Goal: Transaction & Acquisition: Download file/media

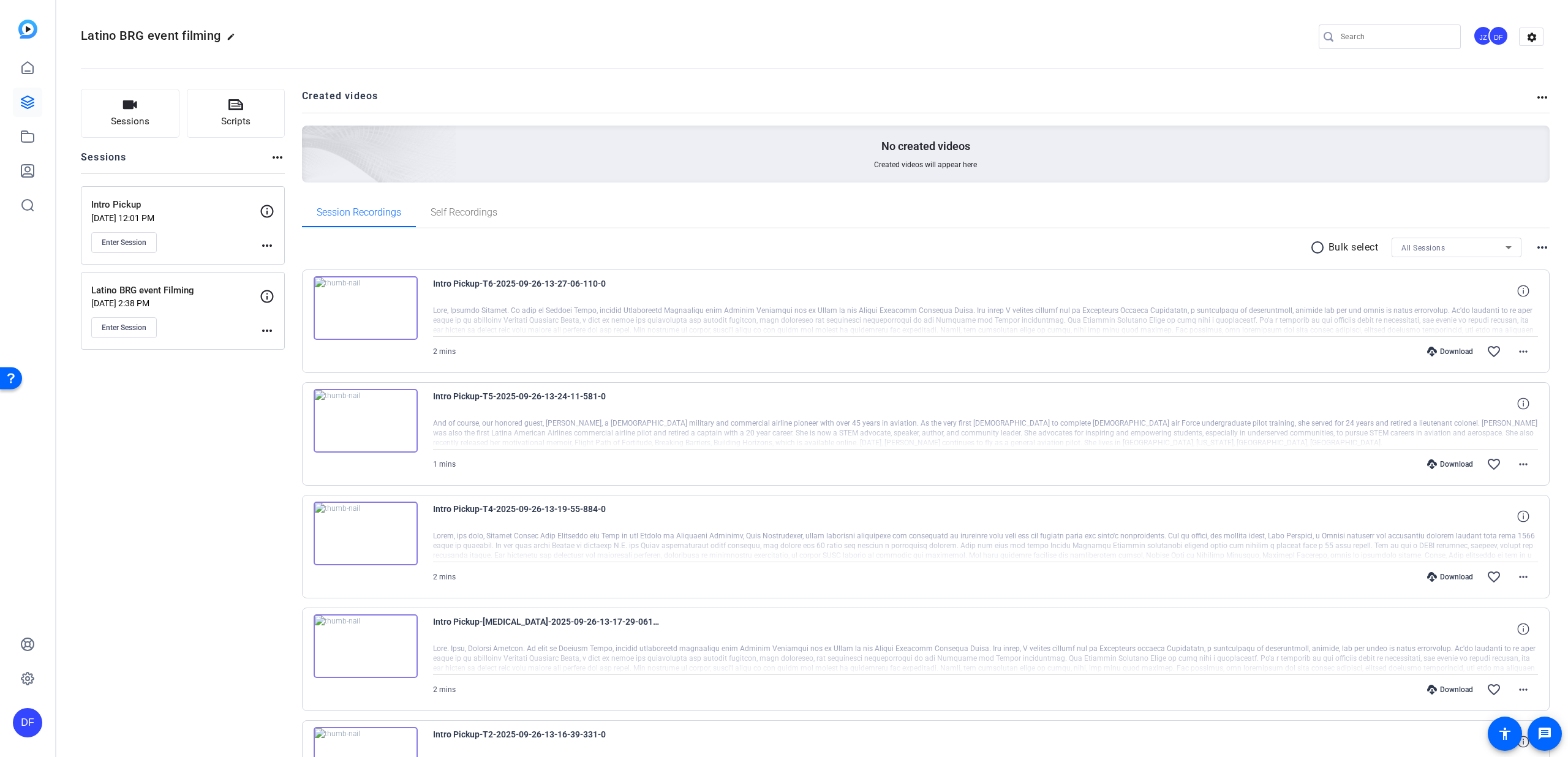
click at [1310, 250] on mat-icon "radio_button_unchecked" at bounding box center [1319, 248] width 18 height 14
click at [313, 280] on div "Intro Pickup-T6-2025-09-26-13-27-06-110-0 2 mins Download favorite_border more_…" at bounding box center [926, 321] width 1248 height 104
click at [313, 393] on div "Intro Pickup-T5-2025-09-26-13-24-11-581-0 And of course, our honored guest, [PE…" at bounding box center [926, 434] width 1248 height 104
click at [320, 278] on icon at bounding box center [320, 284] width 12 height 12
click at [322, 392] on icon at bounding box center [320, 397] width 12 height 12
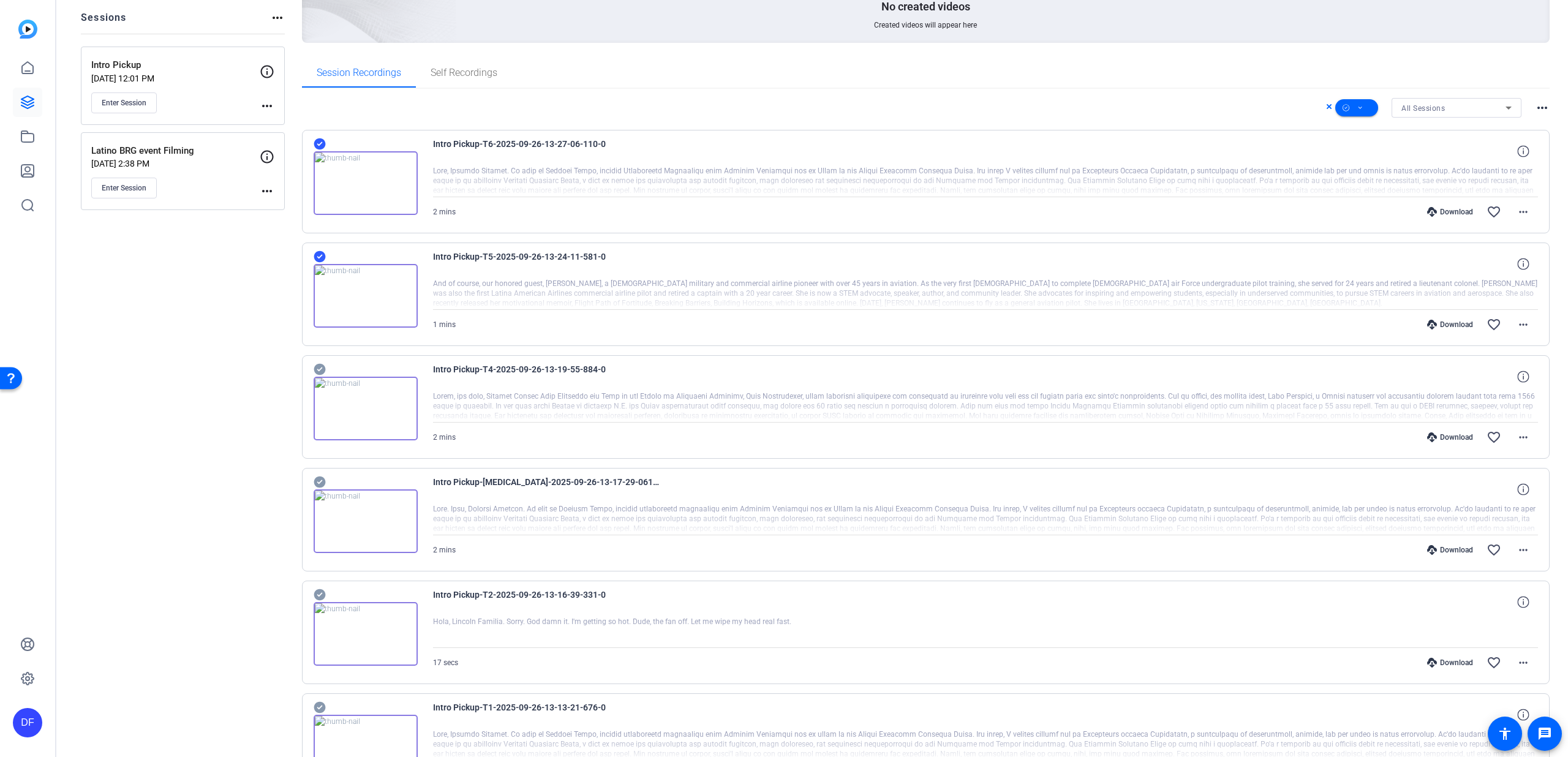
scroll to position [156, 0]
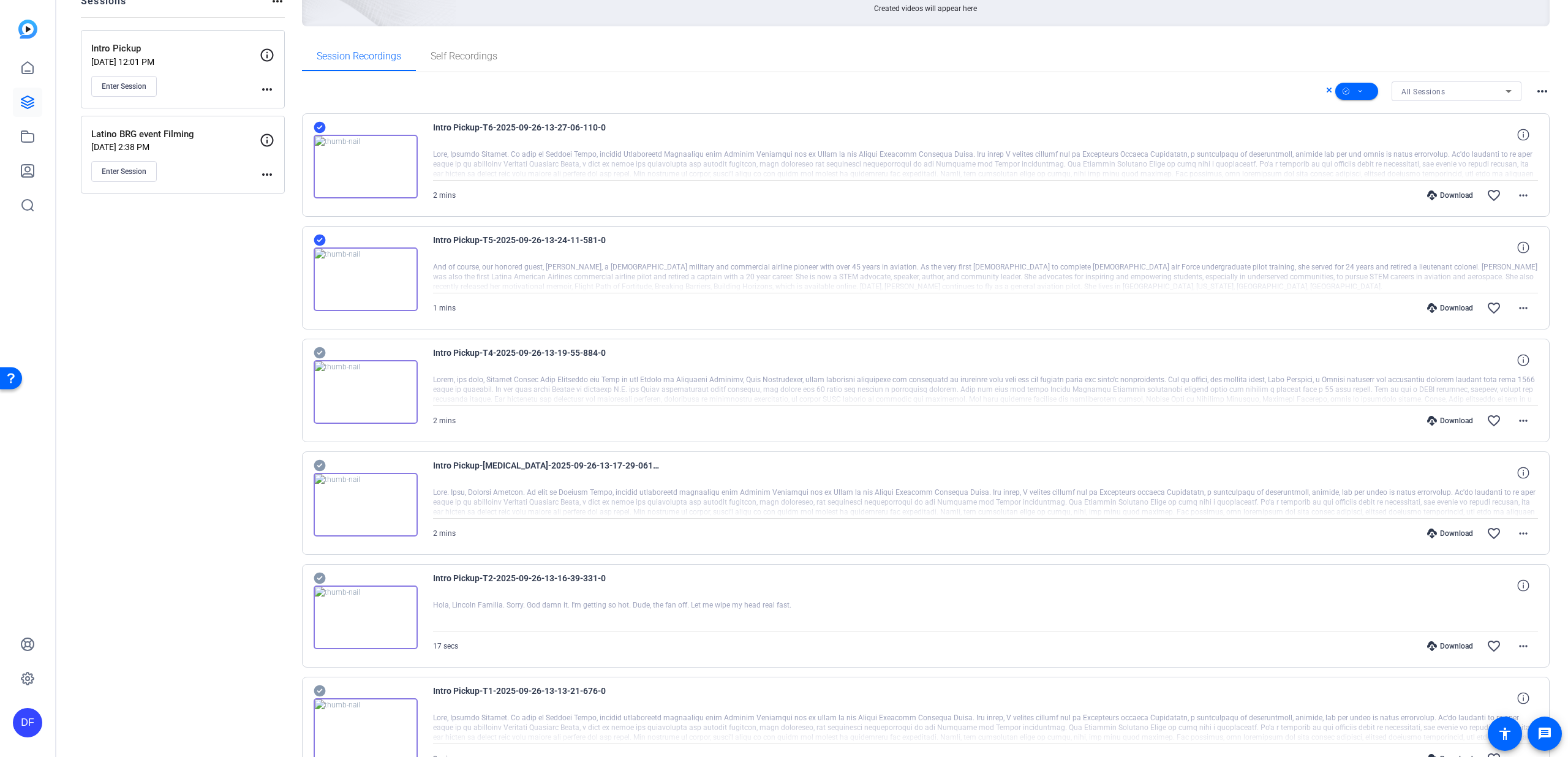
click at [327, 351] on div at bounding box center [366, 384] width 104 height 78
click at [323, 353] on icon at bounding box center [320, 353] width 12 height 12
click at [316, 463] on icon at bounding box center [320, 465] width 12 height 12
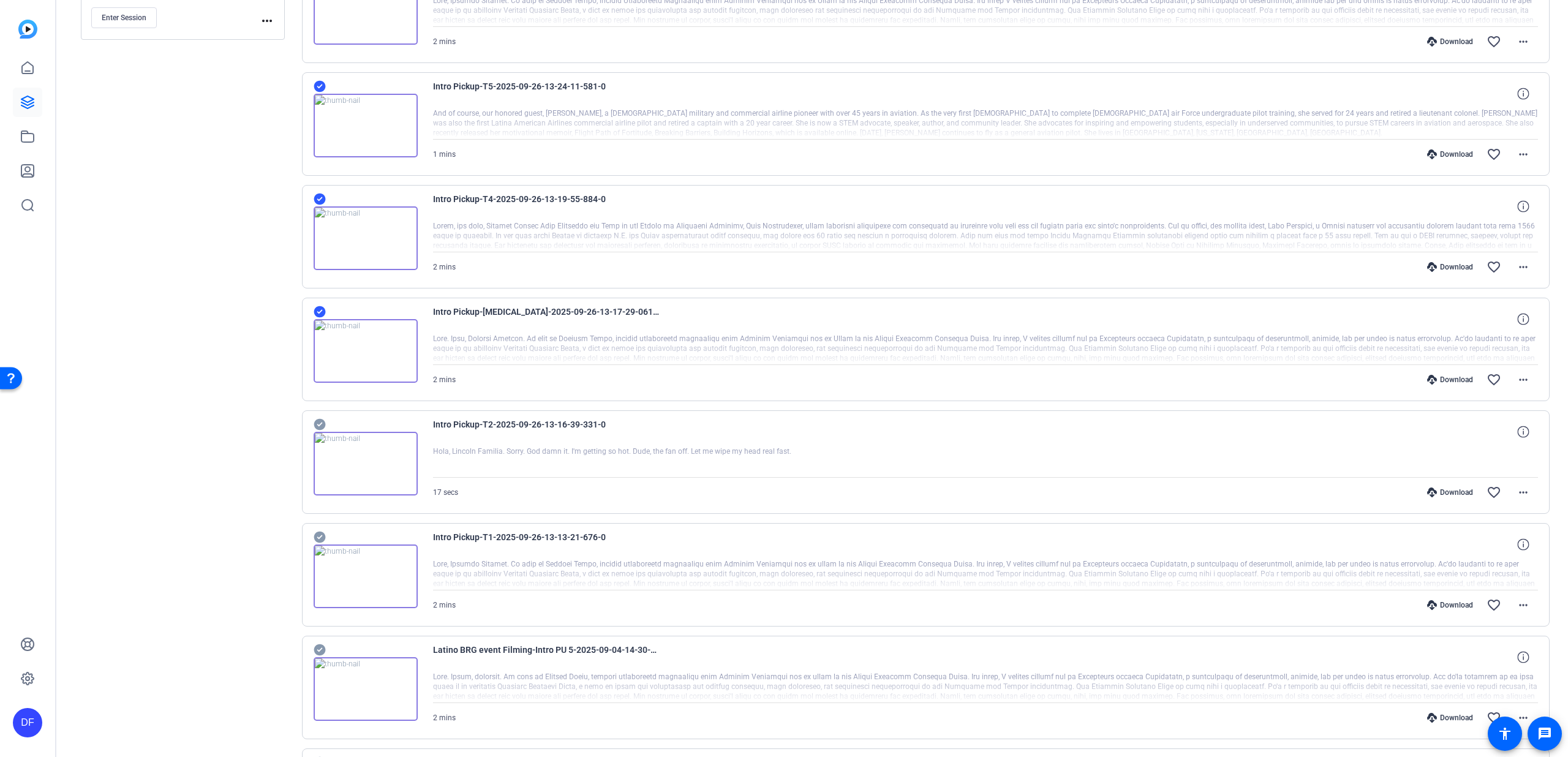
click at [321, 425] on icon at bounding box center [320, 425] width 12 height 12
click at [322, 538] on icon at bounding box center [320, 538] width 12 height 12
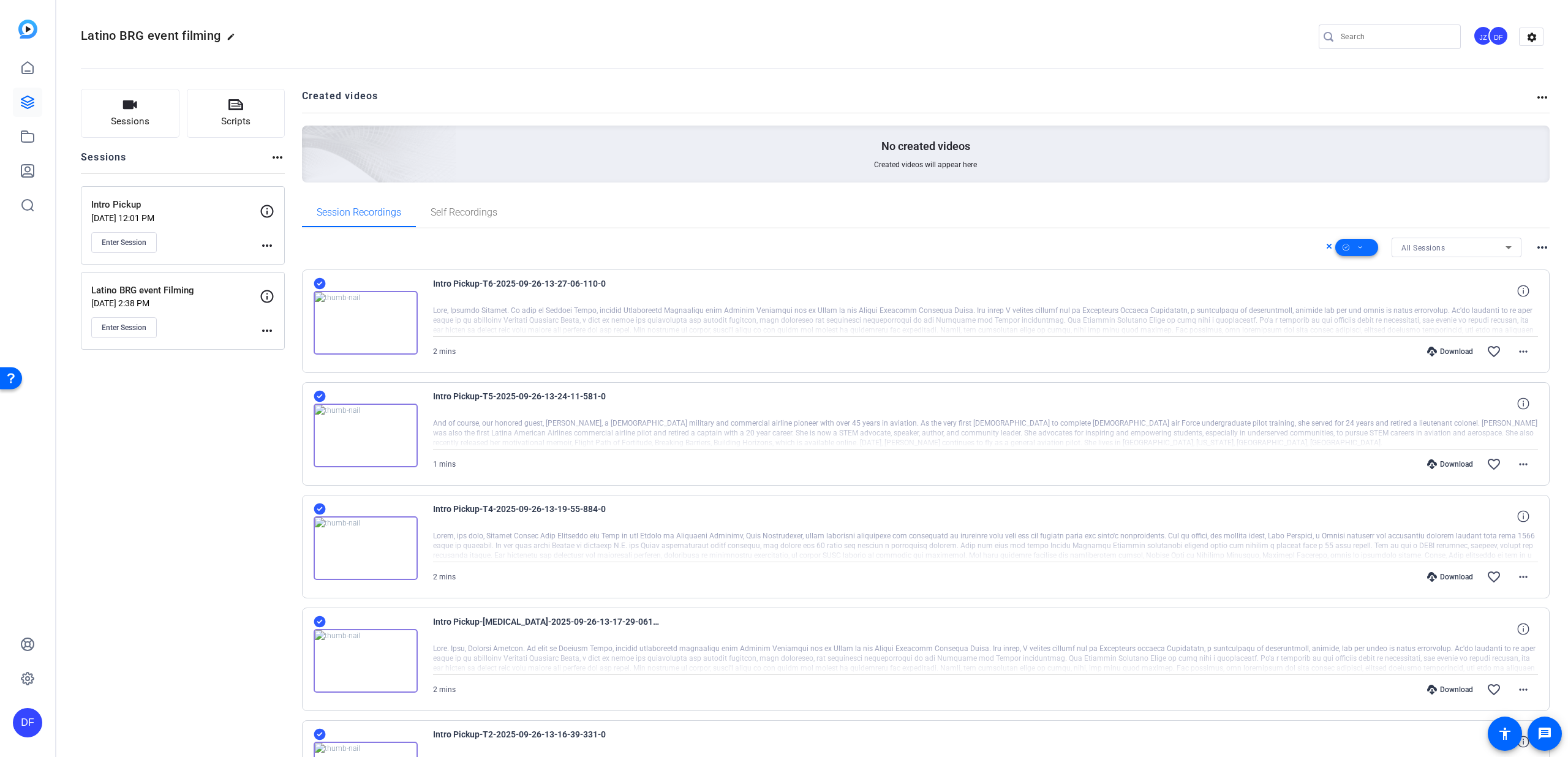
click at [1359, 248] on span at bounding box center [1356, 247] width 43 height 30
click at [1365, 311] on span "Download MP4" at bounding box center [1370, 313] width 65 height 14
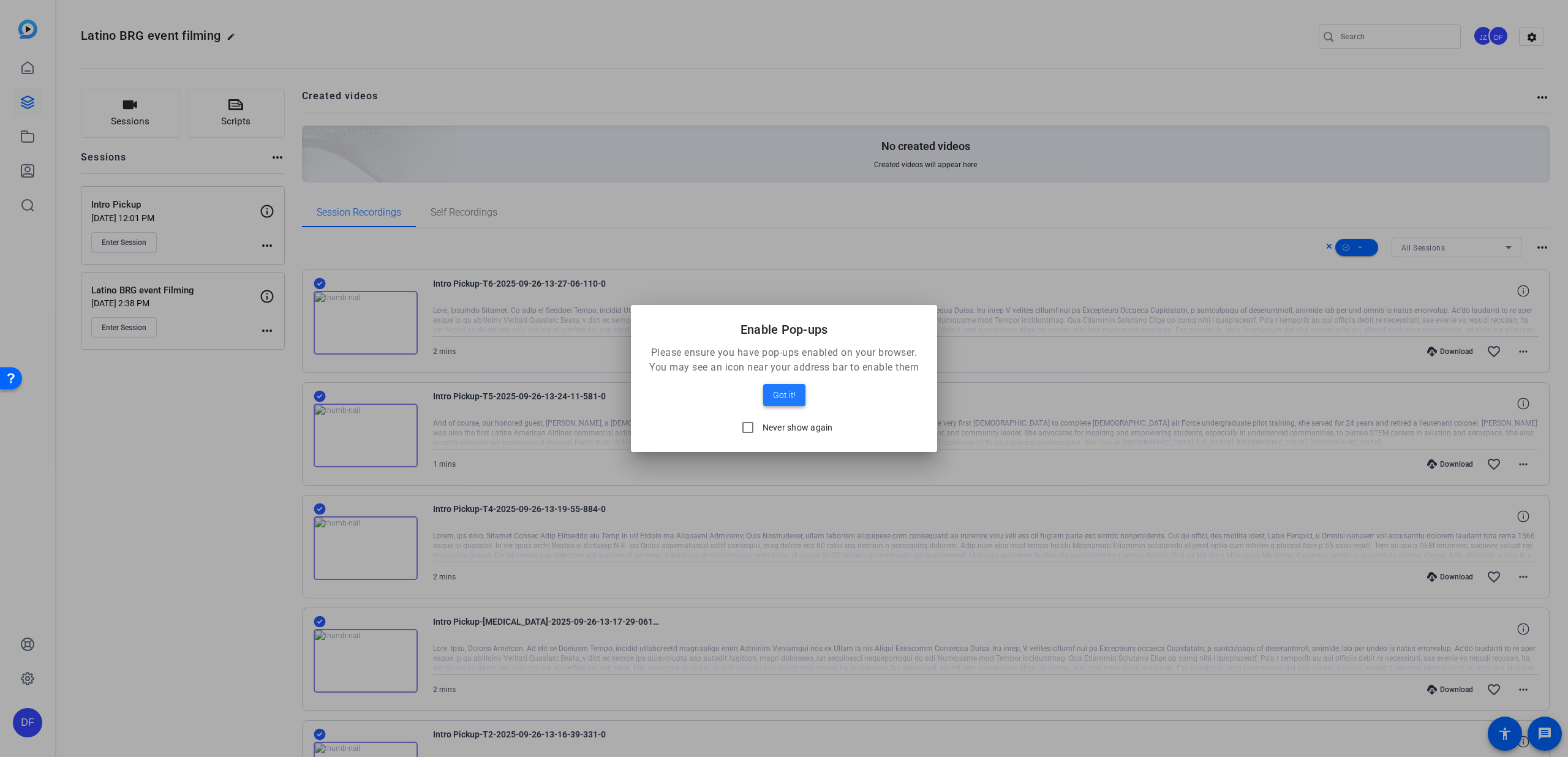
click at [776, 395] on span "Got it!" at bounding box center [784, 395] width 23 height 14
